Goal: Check status: Check status

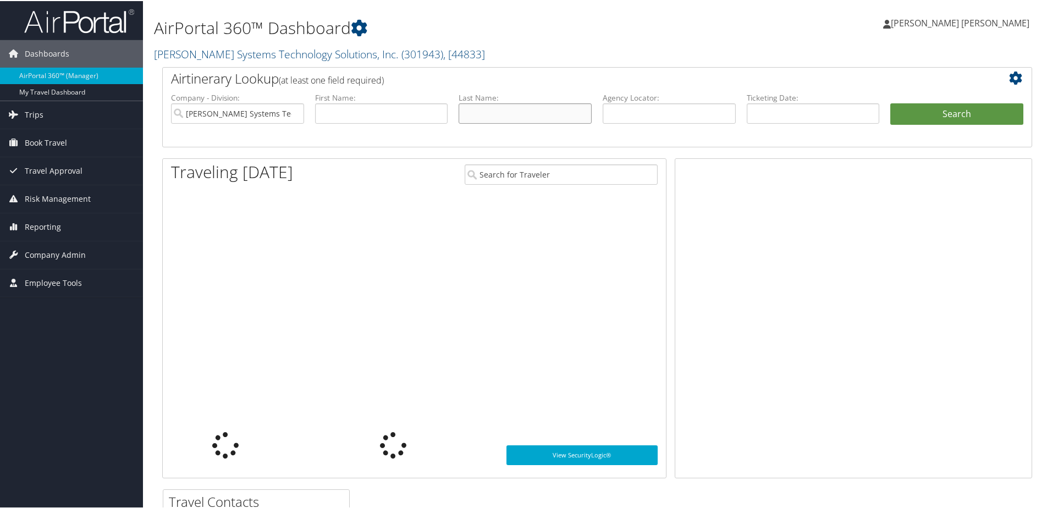
click at [524, 113] on input "text" at bounding box center [525, 112] width 133 height 20
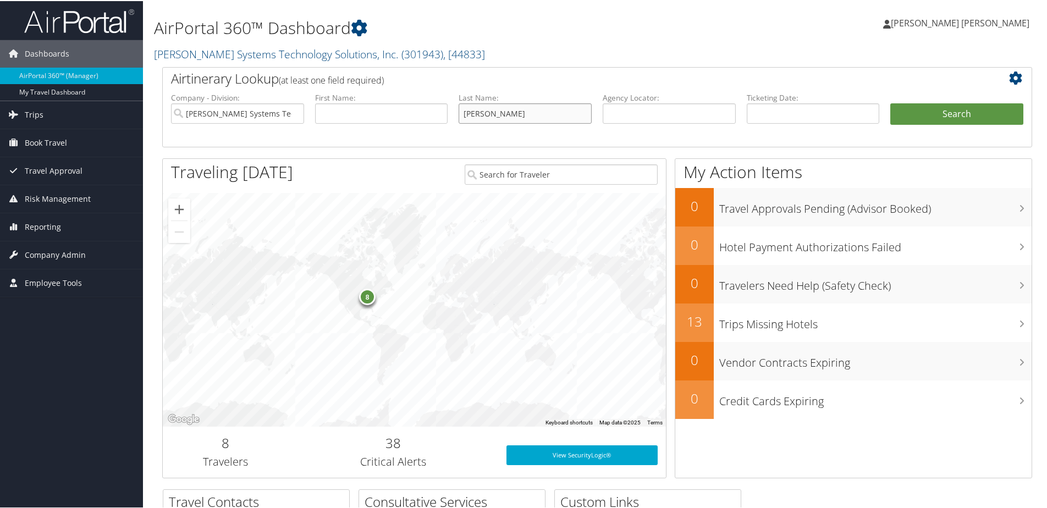
type input "villegas"
click at [890, 102] on button "Search" at bounding box center [956, 113] width 133 height 22
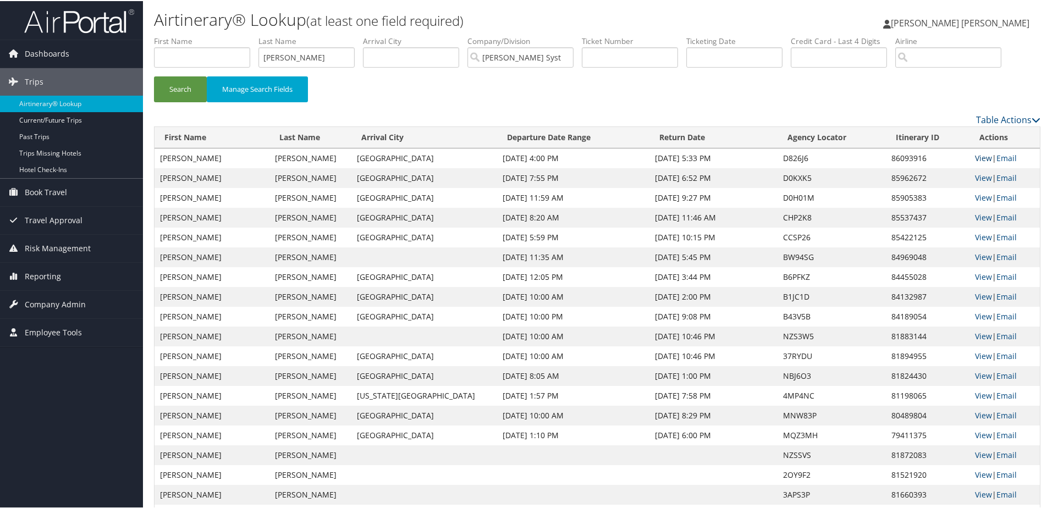
click at [979, 157] on link "View" at bounding box center [983, 157] width 17 height 10
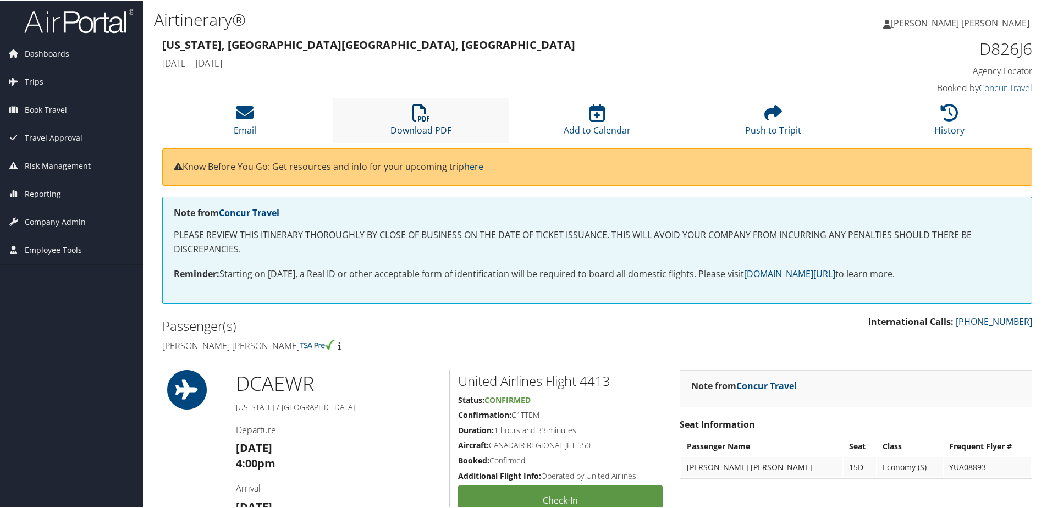
click at [420, 113] on icon at bounding box center [421, 112] width 18 height 18
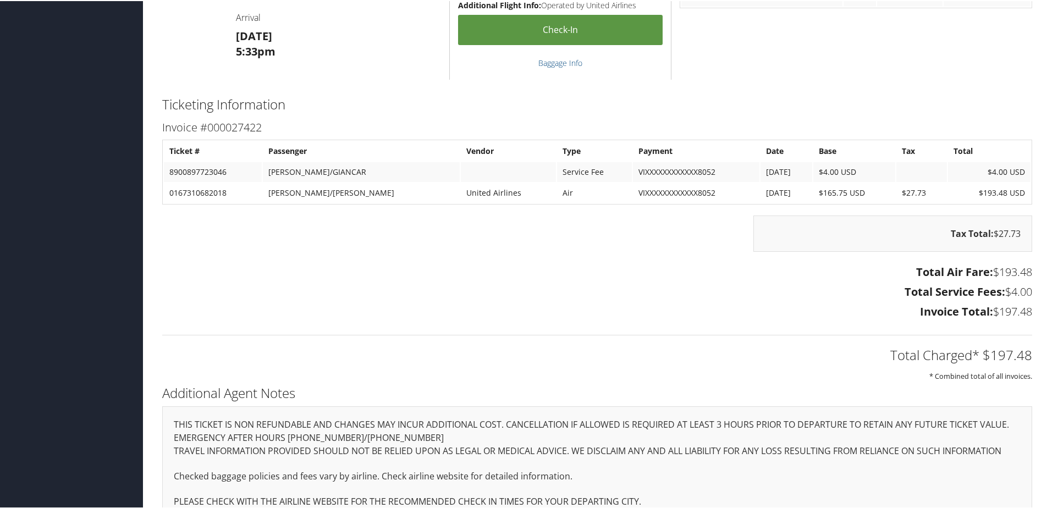
scroll to position [493, 0]
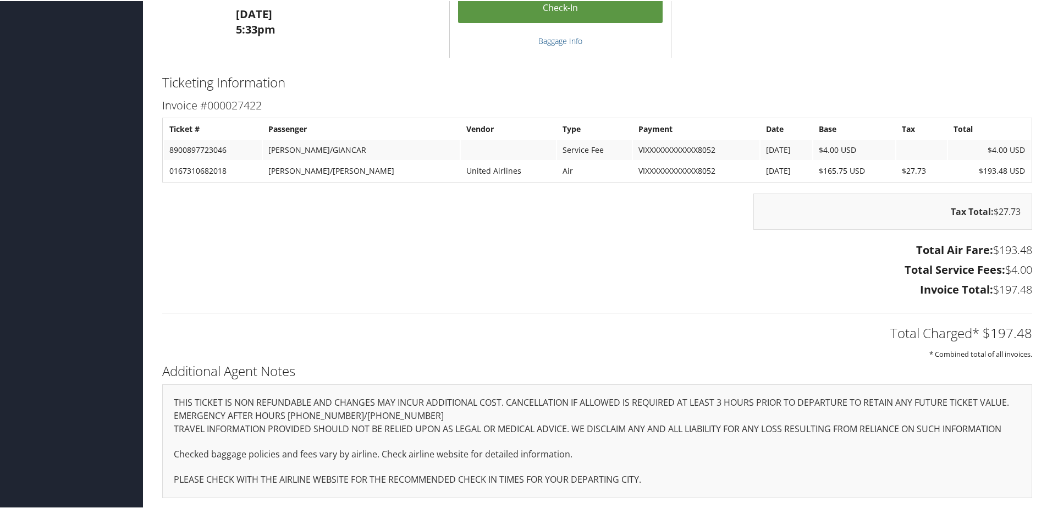
click at [626, 257] on h3 "Total Air Fare: $193.48" at bounding box center [597, 248] width 870 height 15
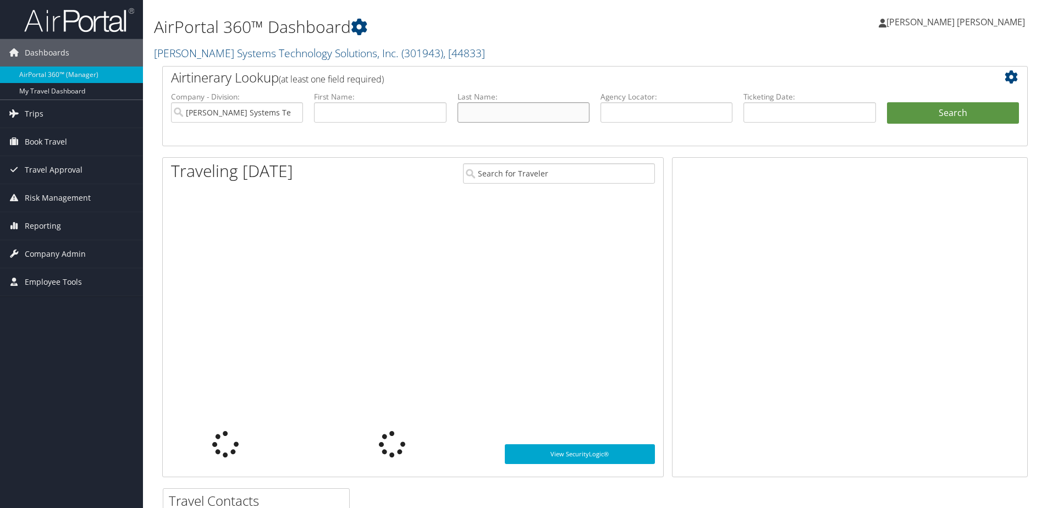
click at [466, 114] on input "text" at bounding box center [524, 112] width 132 height 20
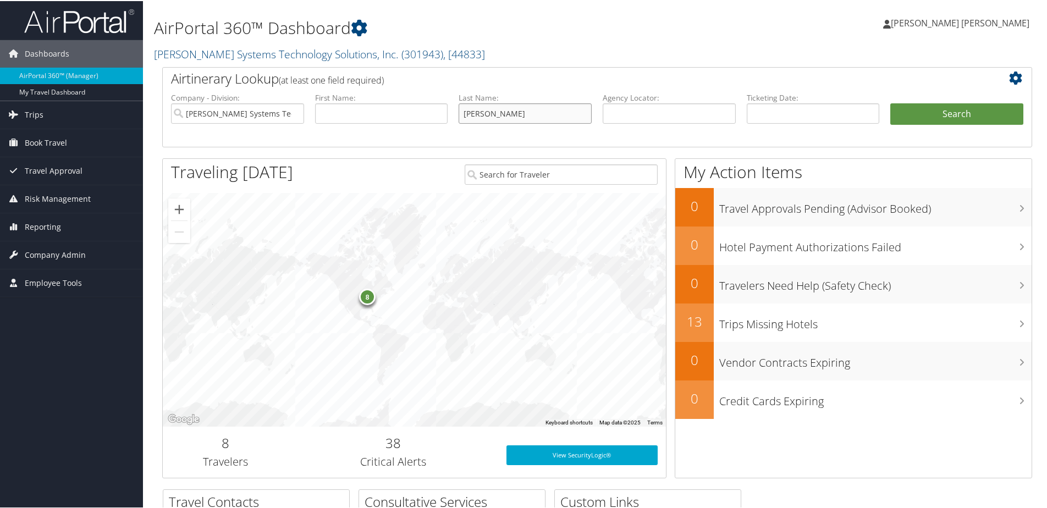
type input "[PERSON_NAME]"
click at [890, 102] on button "Search" at bounding box center [956, 113] width 133 height 22
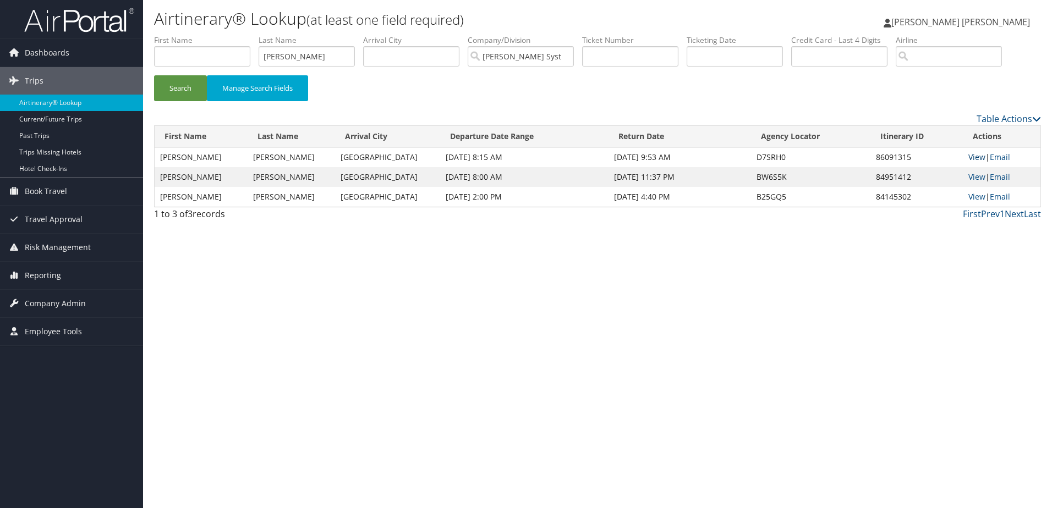
click at [970, 159] on link "View" at bounding box center [976, 157] width 17 height 10
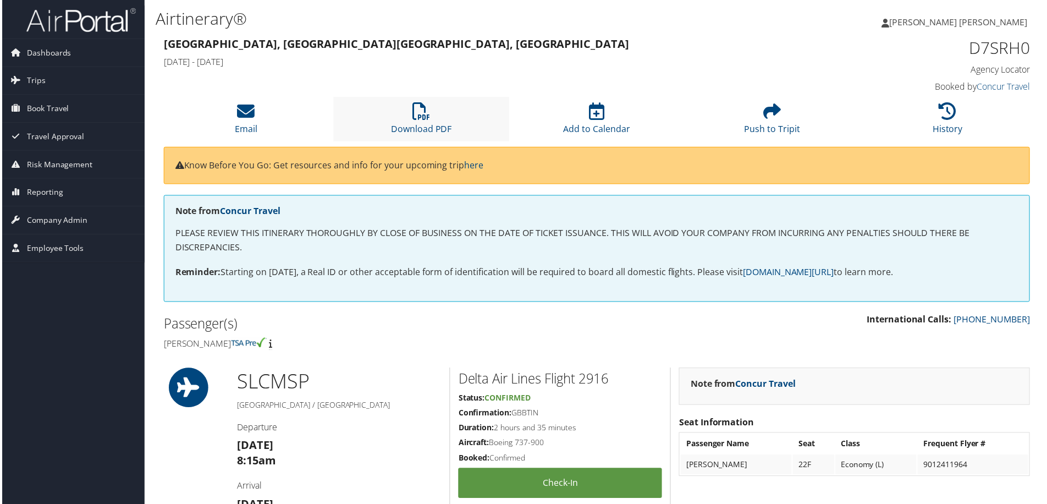
click at [410, 118] on li "Download PDF" at bounding box center [421, 119] width 176 height 45
